Goal: Task Accomplishment & Management: Complete application form

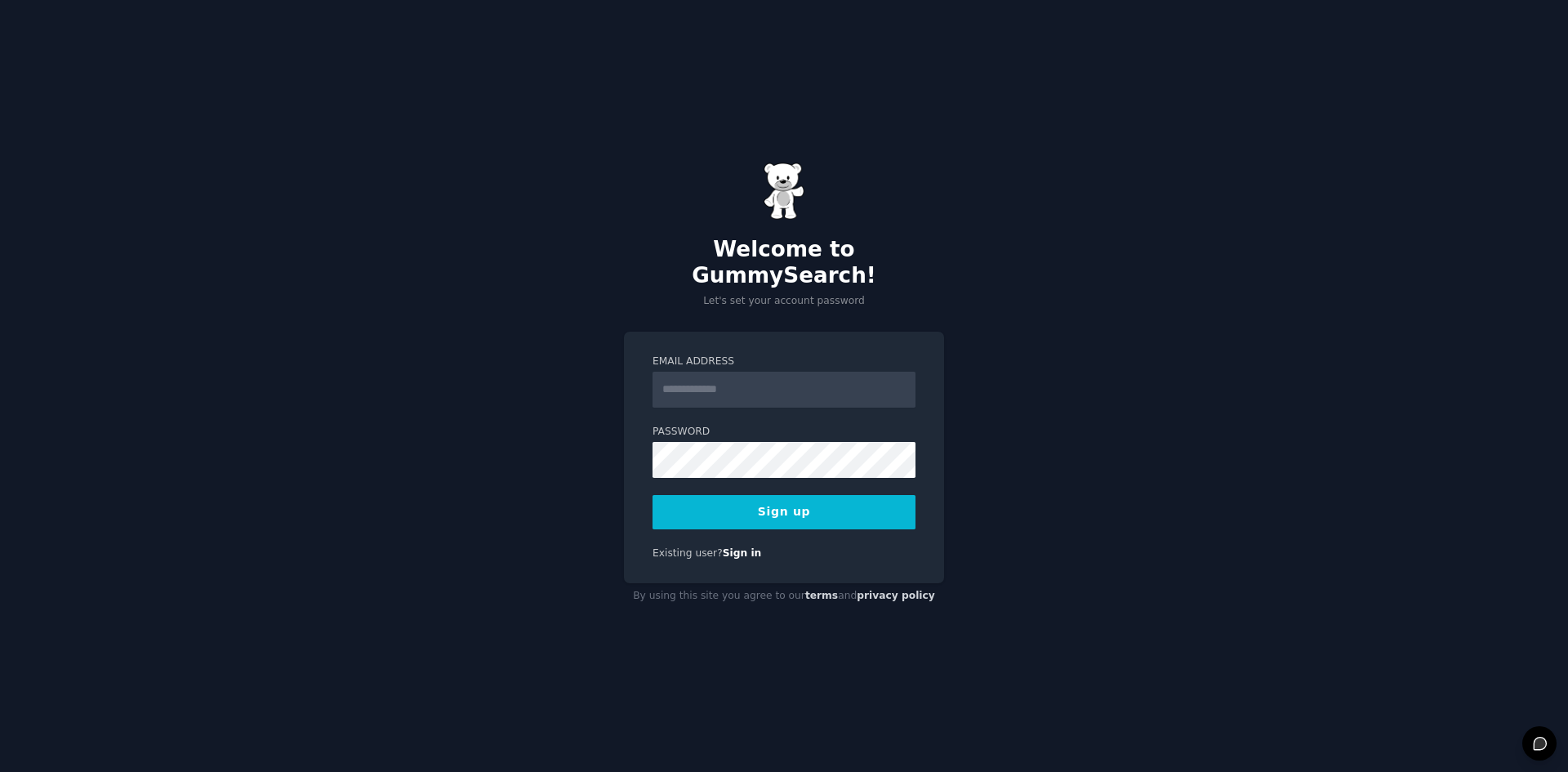
click at [696, 386] on input "Email Address" at bounding box center [784, 389] width 263 height 36
type input "**********"
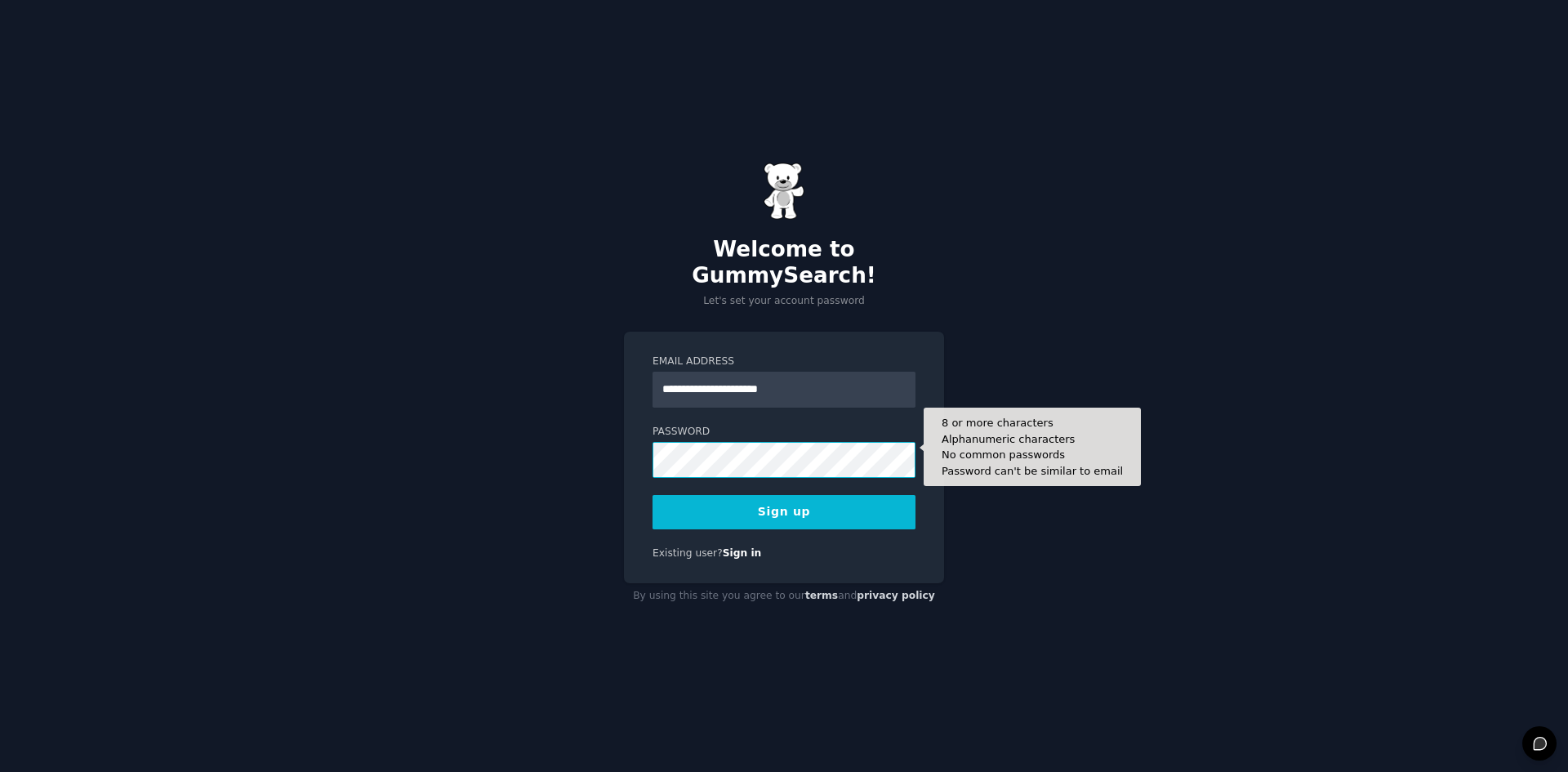
click at [621, 461] on div "**********" at bounding box center [784, 386] width 1568 height 772
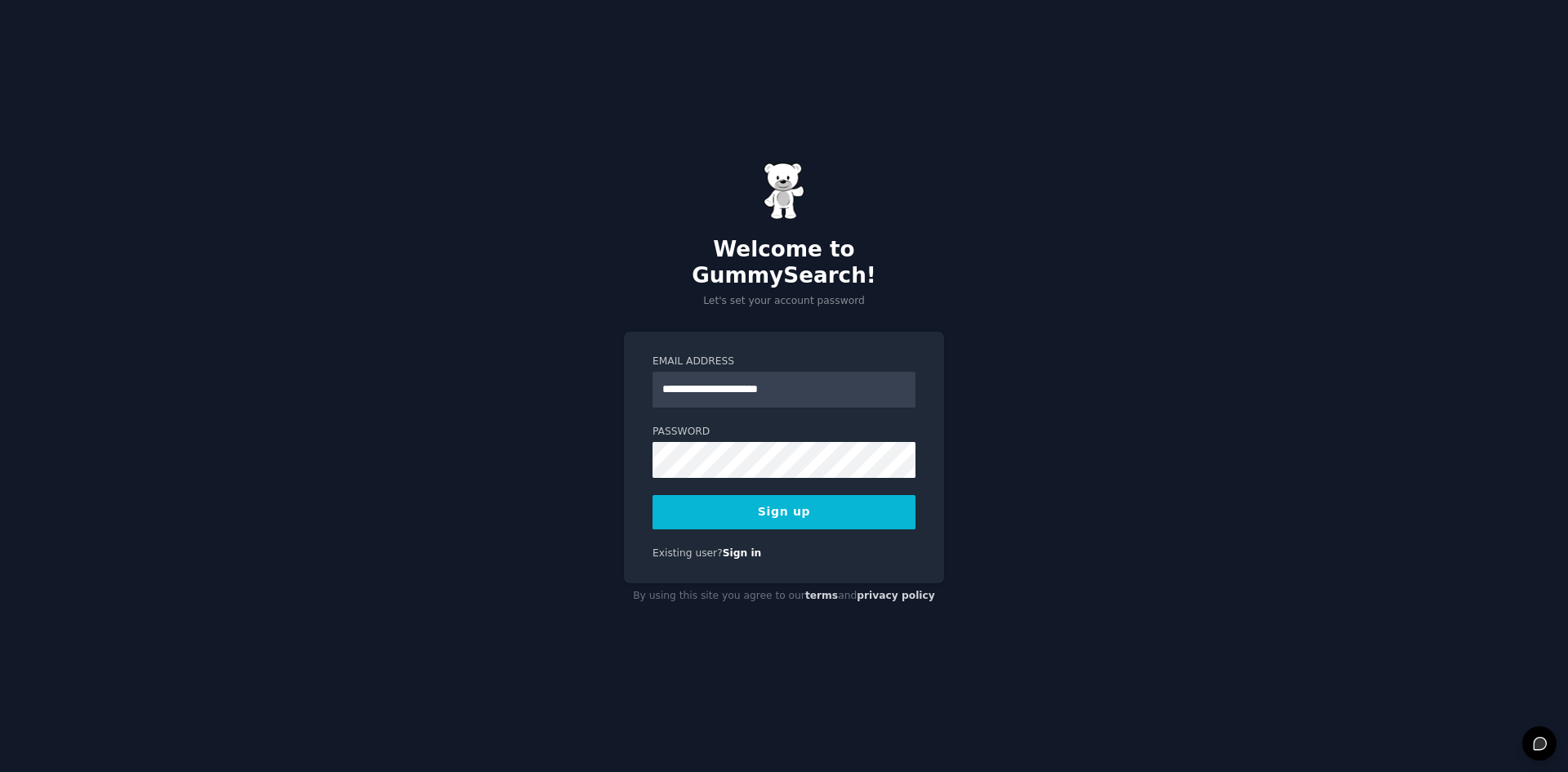
click at [861, 510] on button "Sign up" at bounding box center [784, 511] width 263 height 34
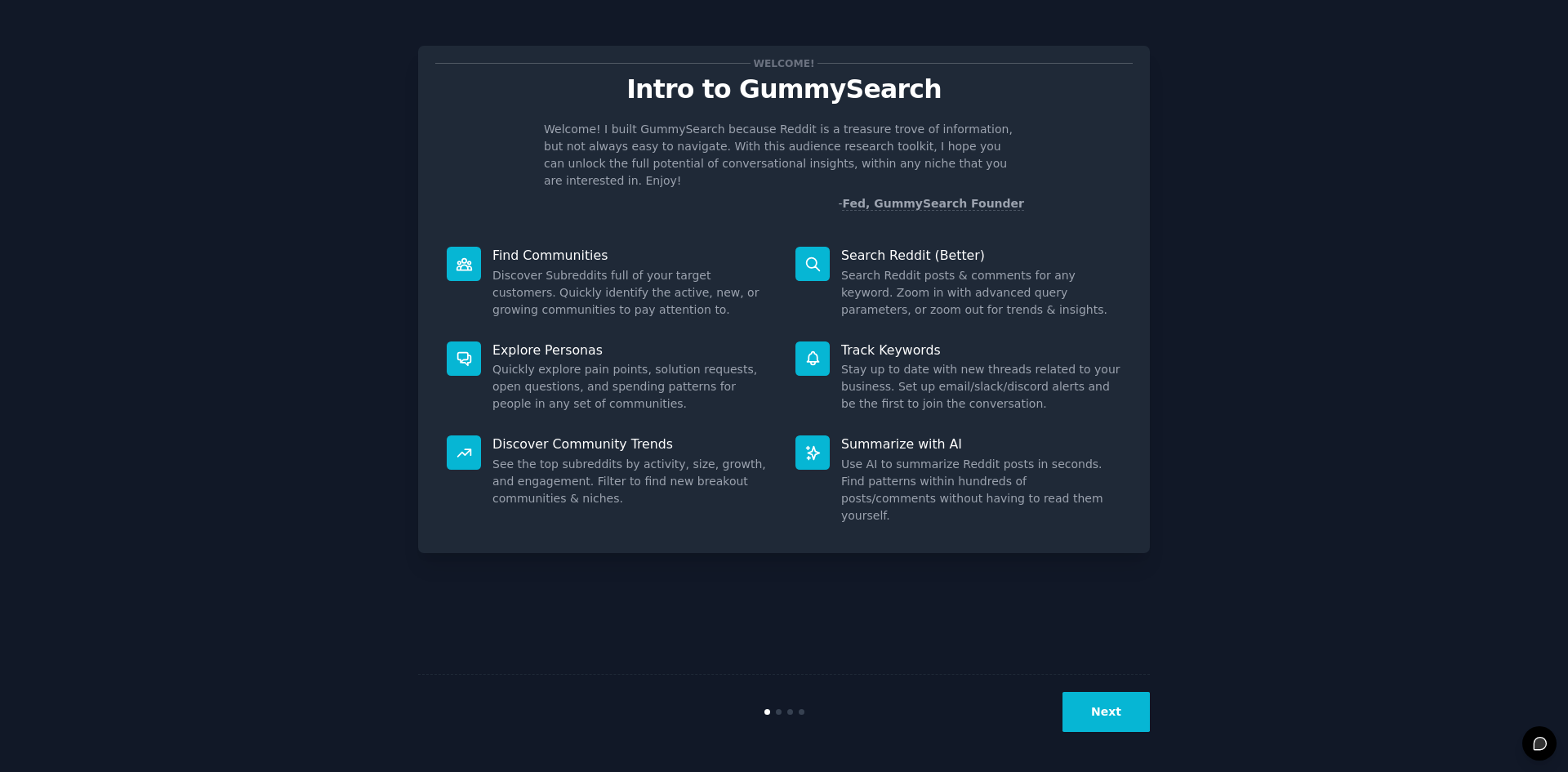
click at [1098, 713] on button "Next" at bounding box center [1106, 712] width 87 height 40
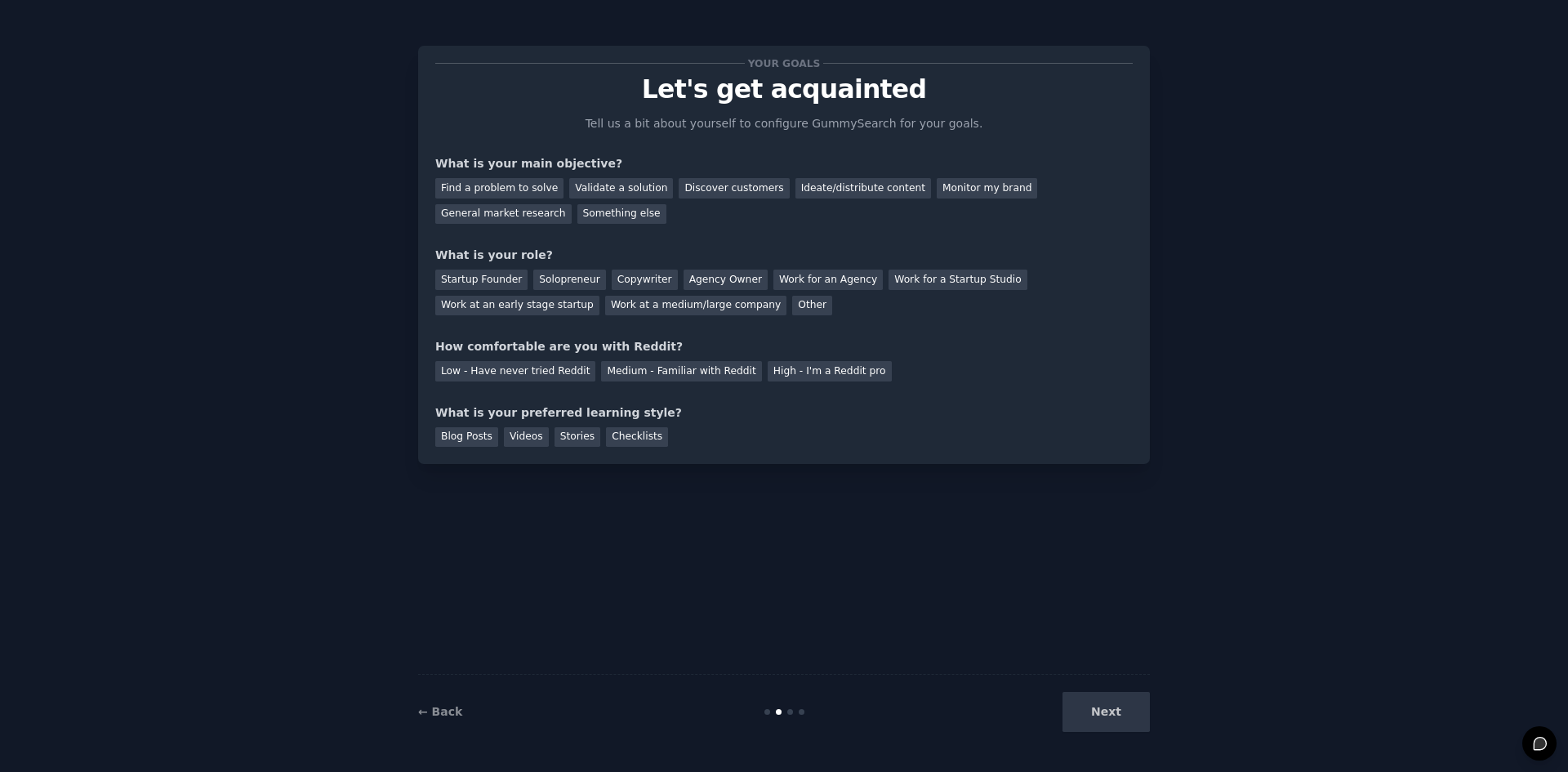
click at [1100, 710] on div "Next" at bounding box center [1028, 712] width 244 height 40
click at [526, 192] on div "Find a problem to solve" at bounding box center [500, 188] width 128 height 21
click at [577, 189] on div "Validate a solution" at bounding box center [621, 188] width 104 height 21
click at [495, 274] on div "Startup Founder" at bounding box center [481, 280] width 92 height 21
click at [510, 369] on div "Low - Have never tried Reddit" at bounding box center [515, 371] width 160 height 21
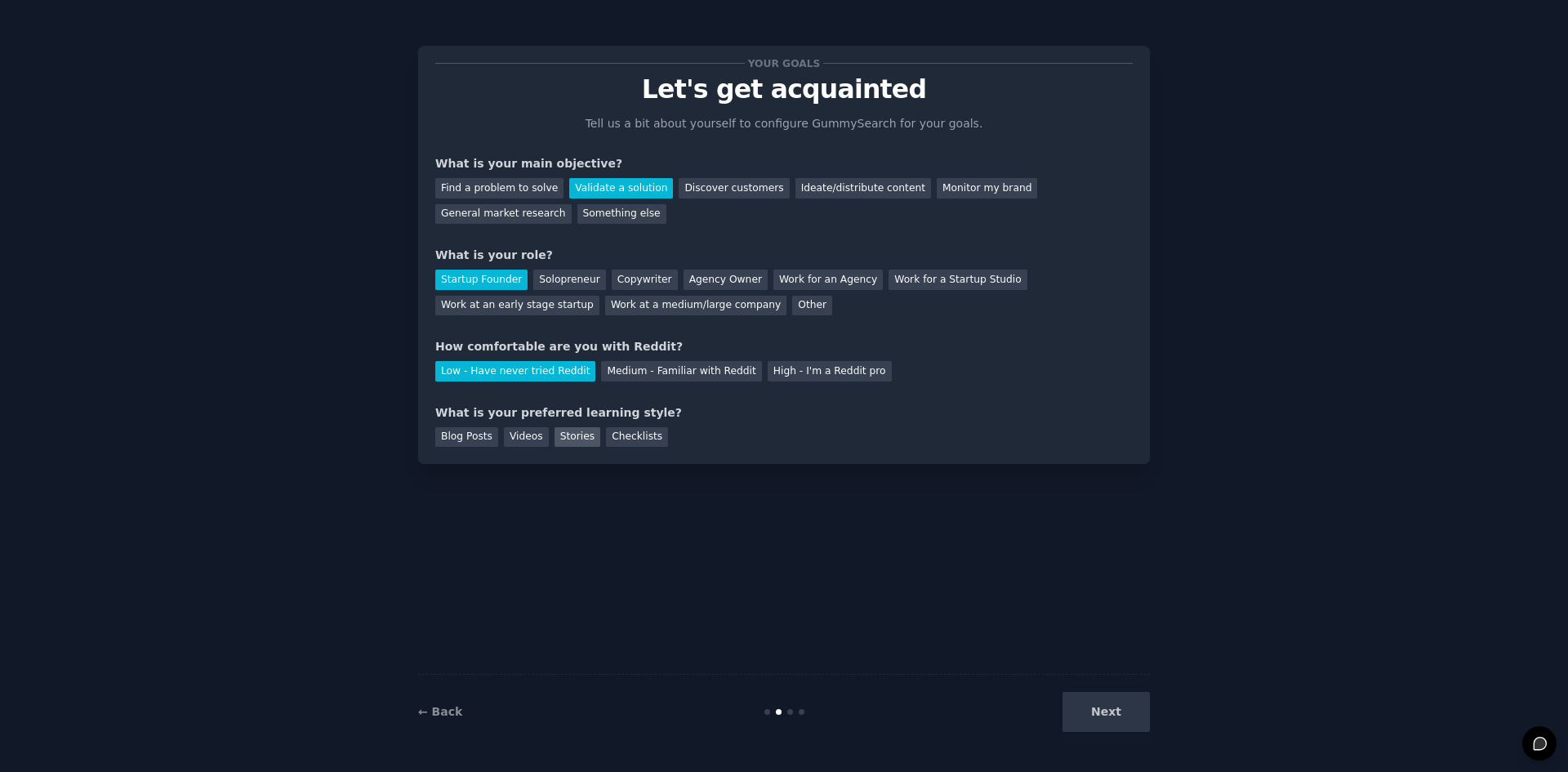
click at [566, 437] on div "Stories" at bounding box center [577, 437] width 46 height 21
click at [1109, 715] on button "Next" at bounding box center [1106, 712] width 87 height 40
